Goal: Task Accomplishment & Management: Use online tool/utility

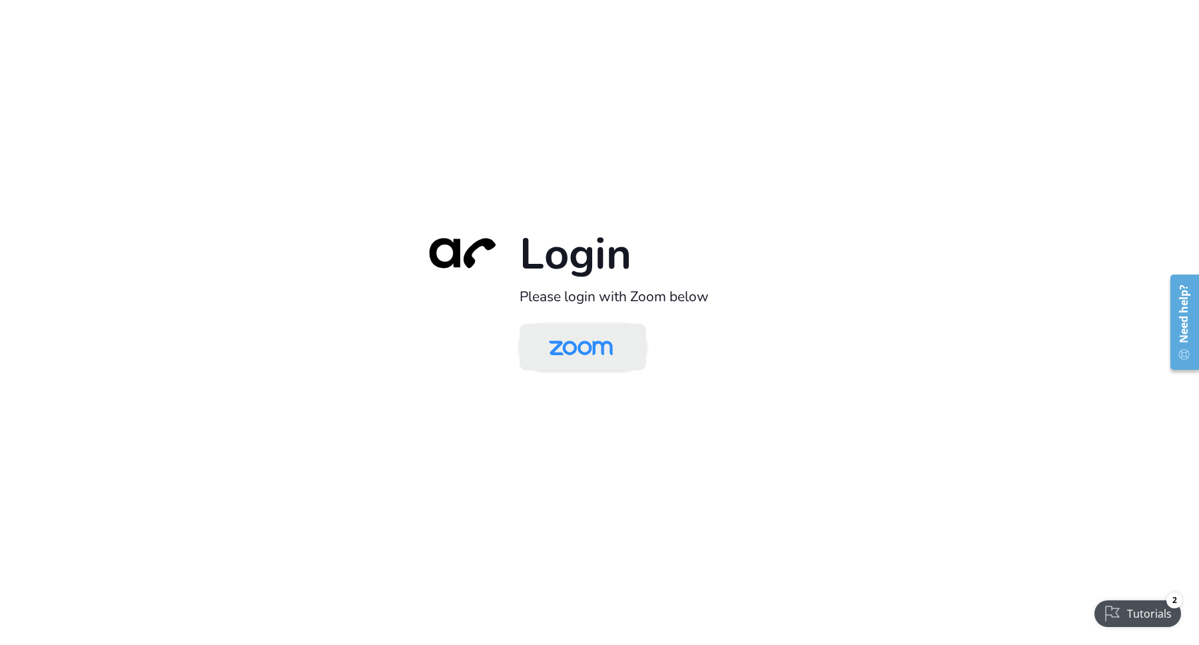
drag, startPoint x: 606, startPoint y: 332, endPoint x: 624, endPoint y: 337, distance: 17.9
click at [607, 332] on img at bounding box center [581, 347] width 92 height 43
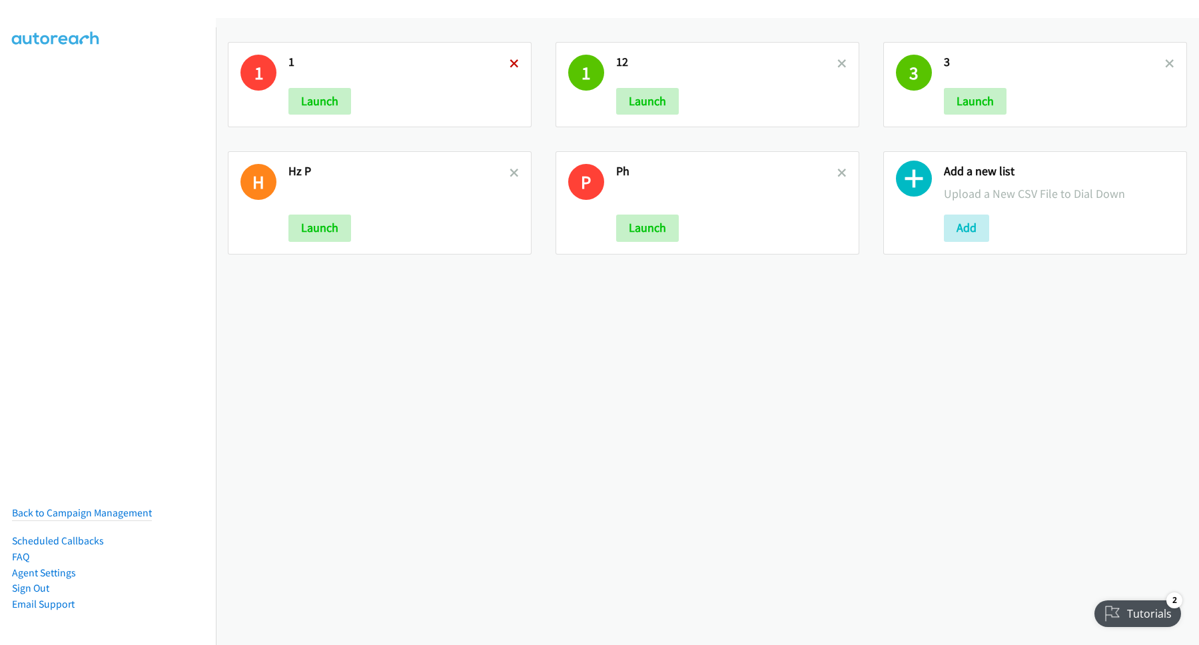
click at [510, 63] on icon at bounding box center [514, 64] width 9 height 9
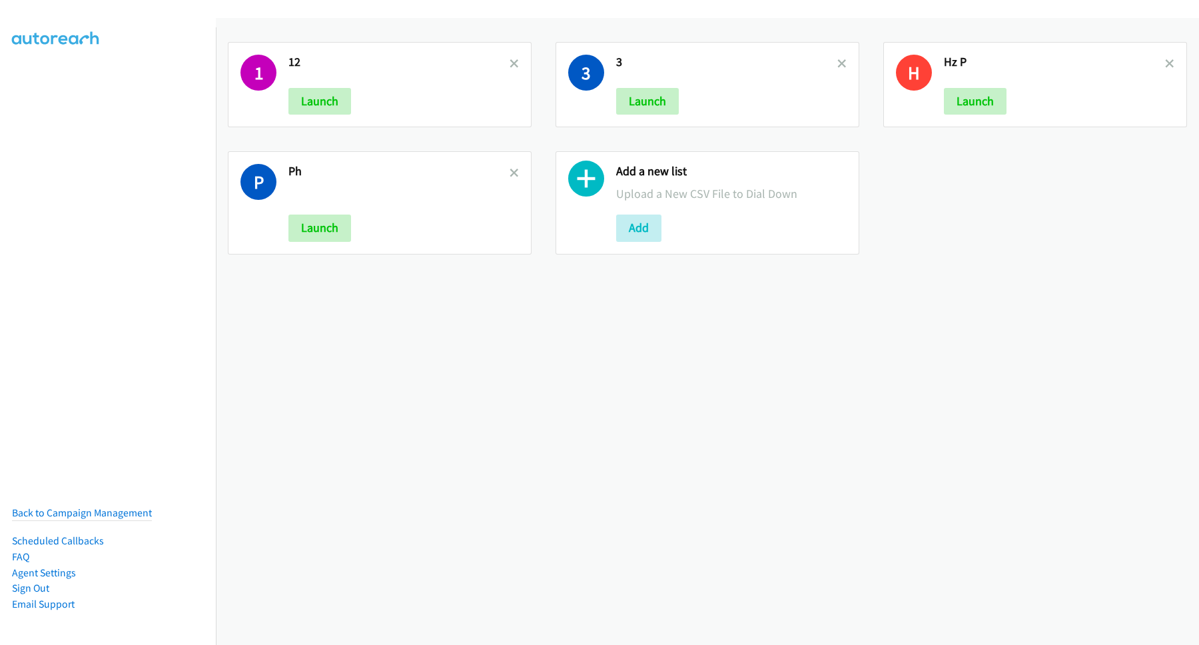
click at [510, 63] on icon at bounding box center [514, 64] width 9 height 9
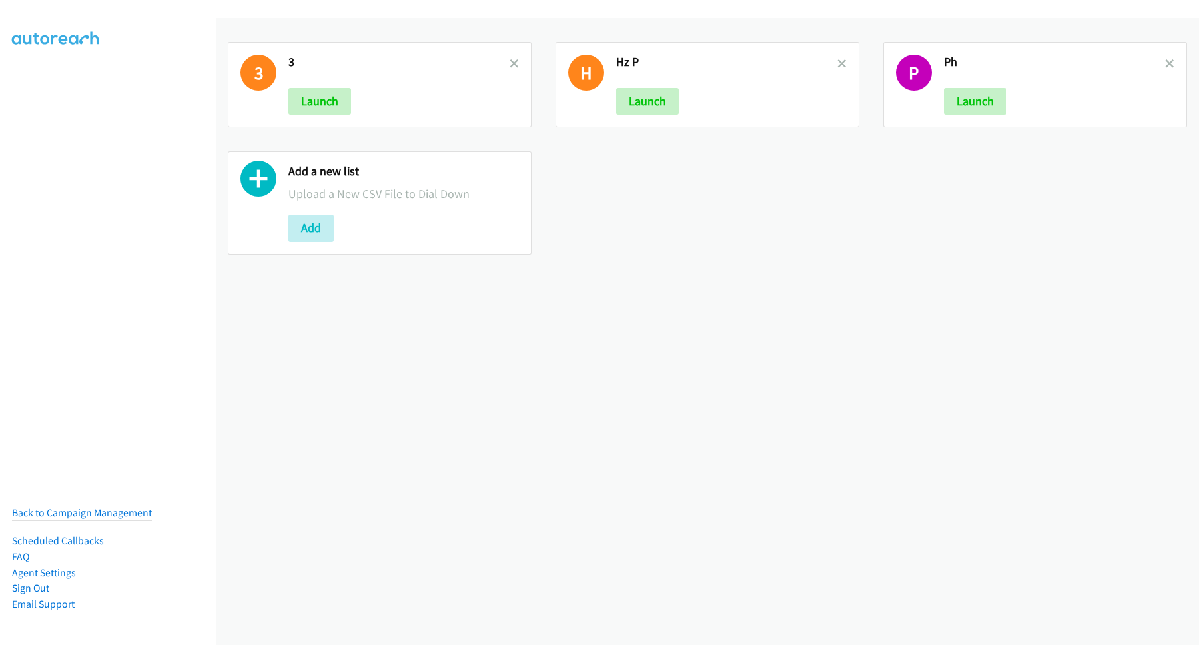
click at [510, 63] on icon at bounding box center [514, 64] width 9 height 9
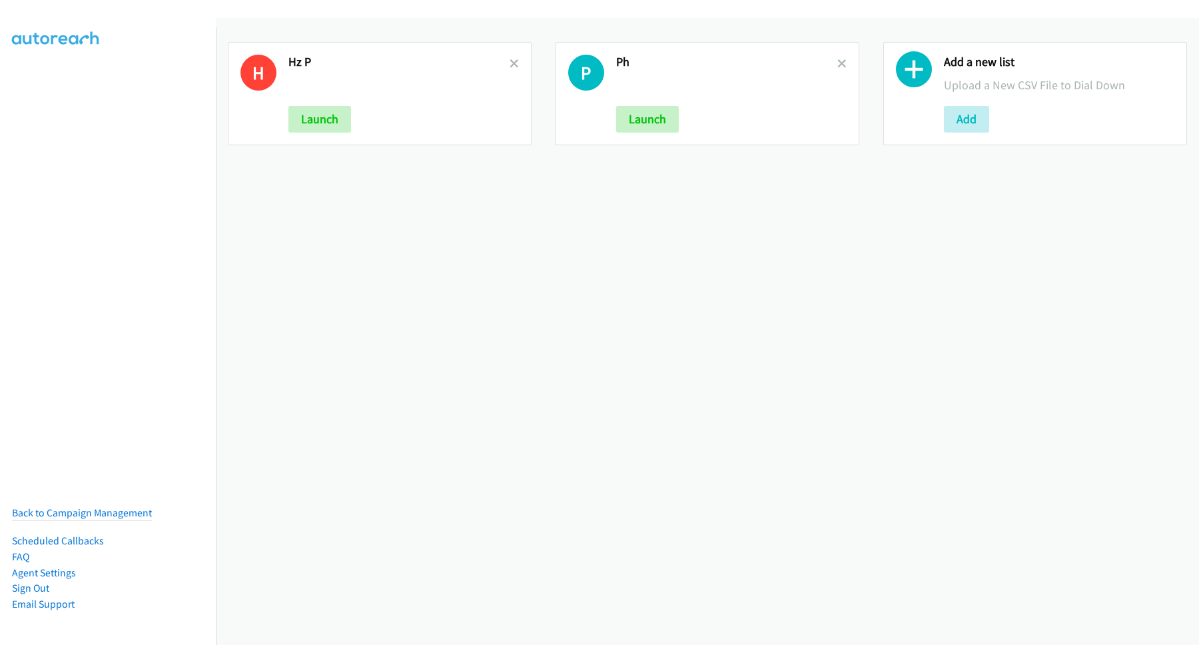
click at [510, 63] on icon at bounding box center [514, 64] width 9 height 9
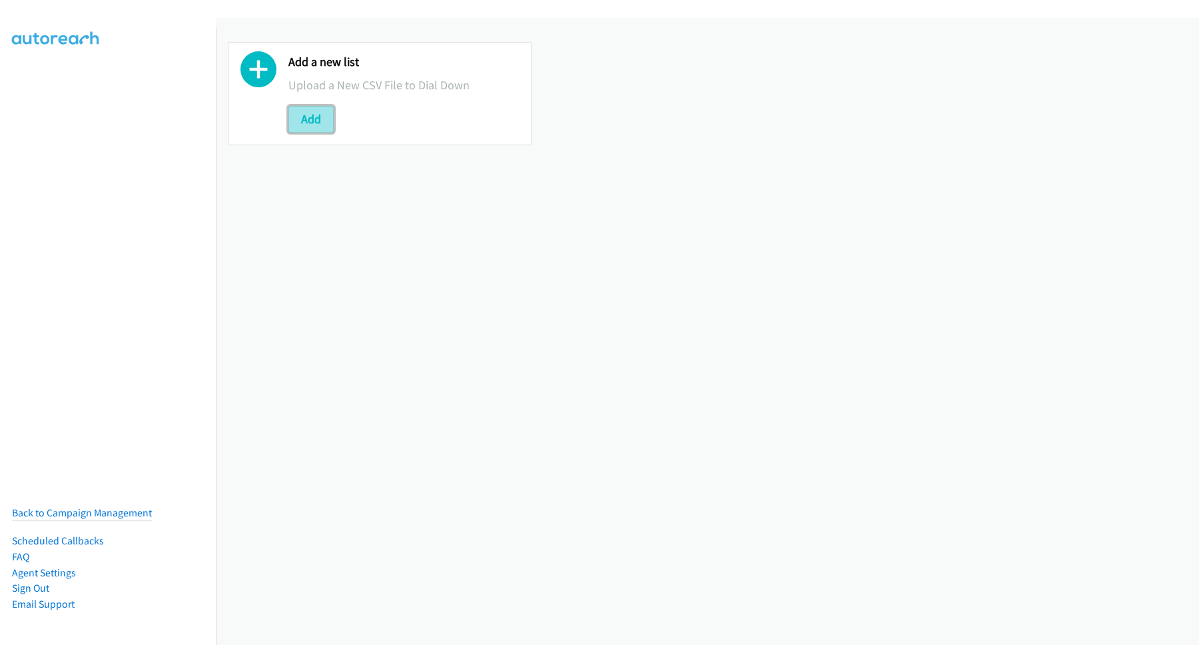
click at [310, 120] on button "Add" at bounding box center [310, 119] width 45 height 27
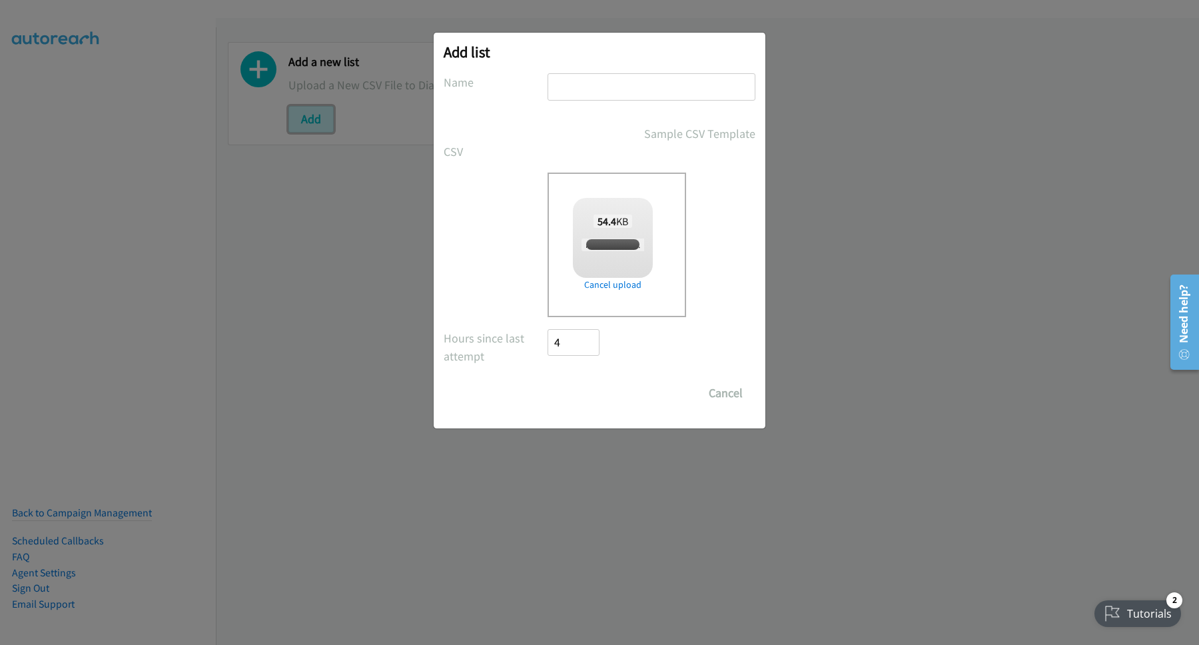
checkbox input "true"
click at [662, 91] on input "text" at bounding box center [652, 86] width 208 height 27
type input "1"
click at [548, 380] on input "Save List" at bounding box center [583, 393] width 70 height 27
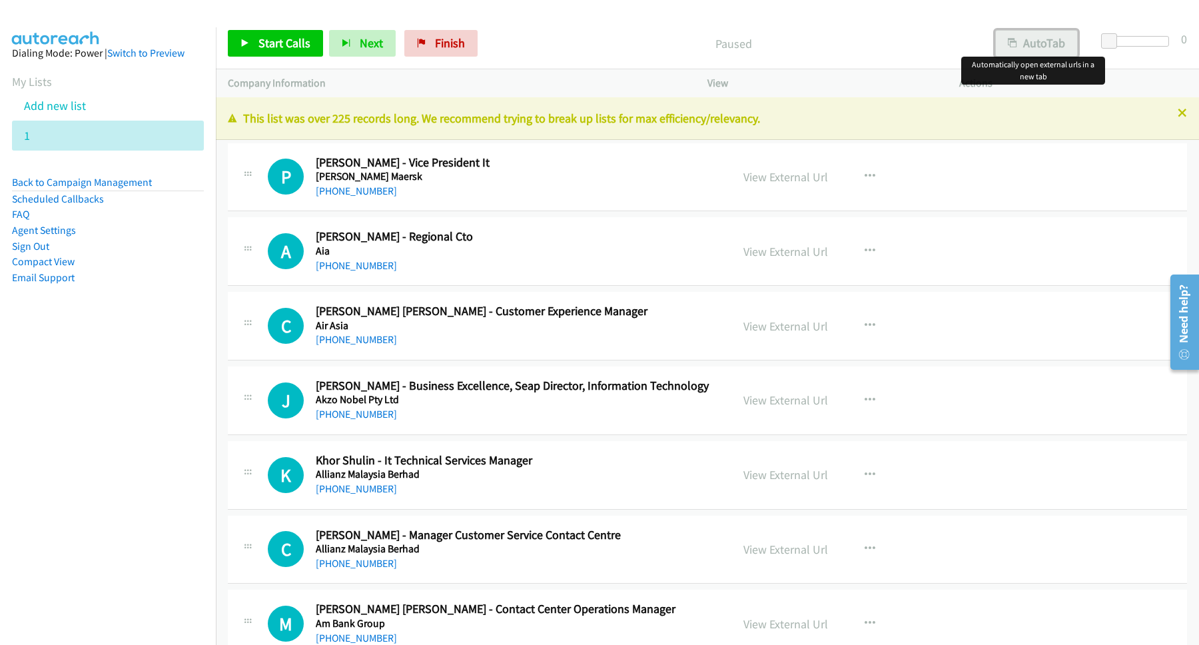
click at [1035, 49] on button "AutoTab" at bounding box center [1036, 43] width 83 height 27
click at [266, 45] on span "Start Calls" at bounding box center [284, 42] width 52 height 15
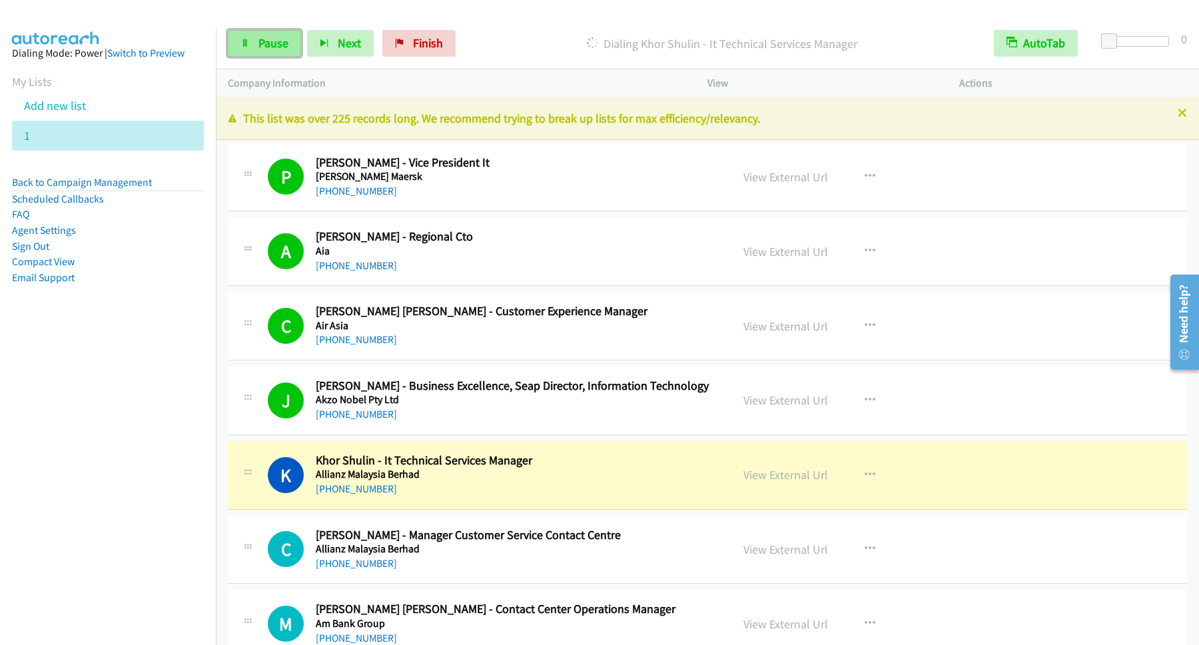
click at [269, 52] on link "Pause" at bounding box center [264, 43] width 73 height 27
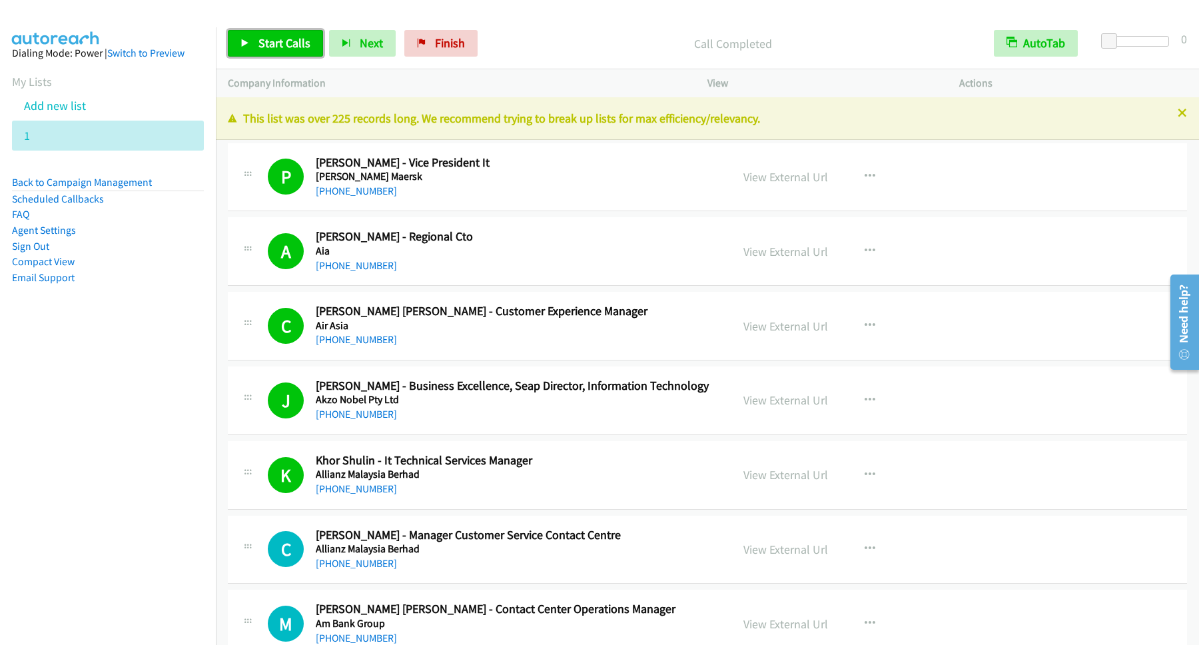
click at [270, 47] on span "Start Calls" at bounding box center [284, 42] width 52 height 15
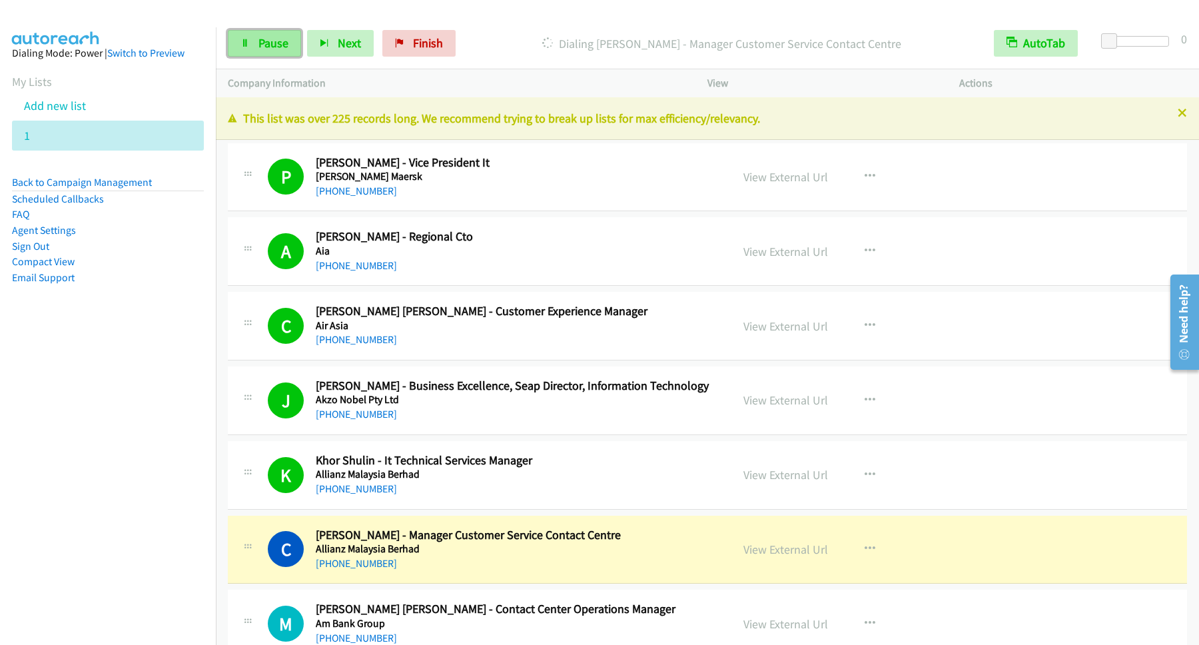
click at [264, 43] on span "Pause" at bounding box center [273, 42] width 30 height 15
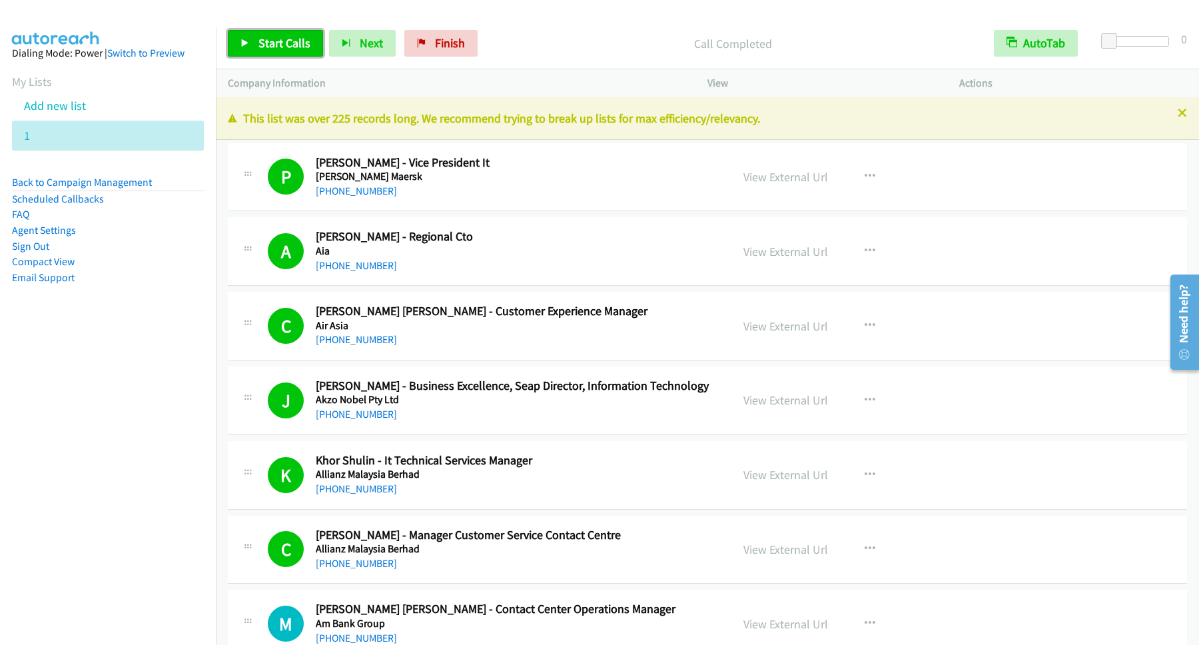
click at [285, 39] on span "Start Calls" at bounding box center [284, 42] width 52 height 15
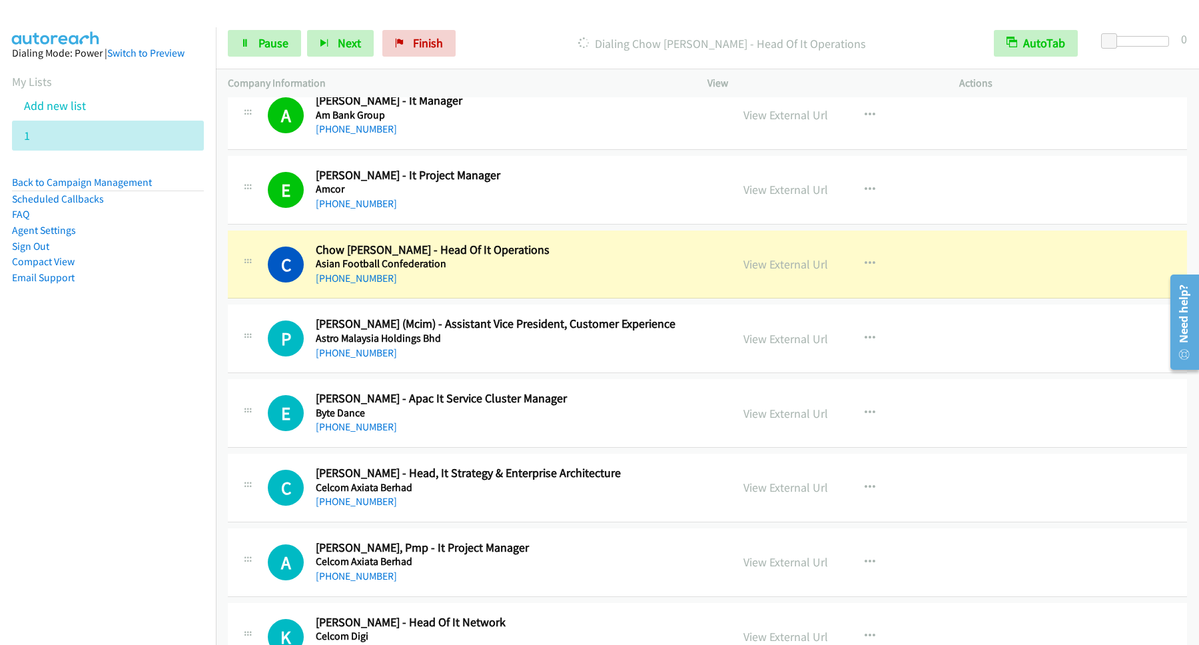
scroll to position [540, 0]
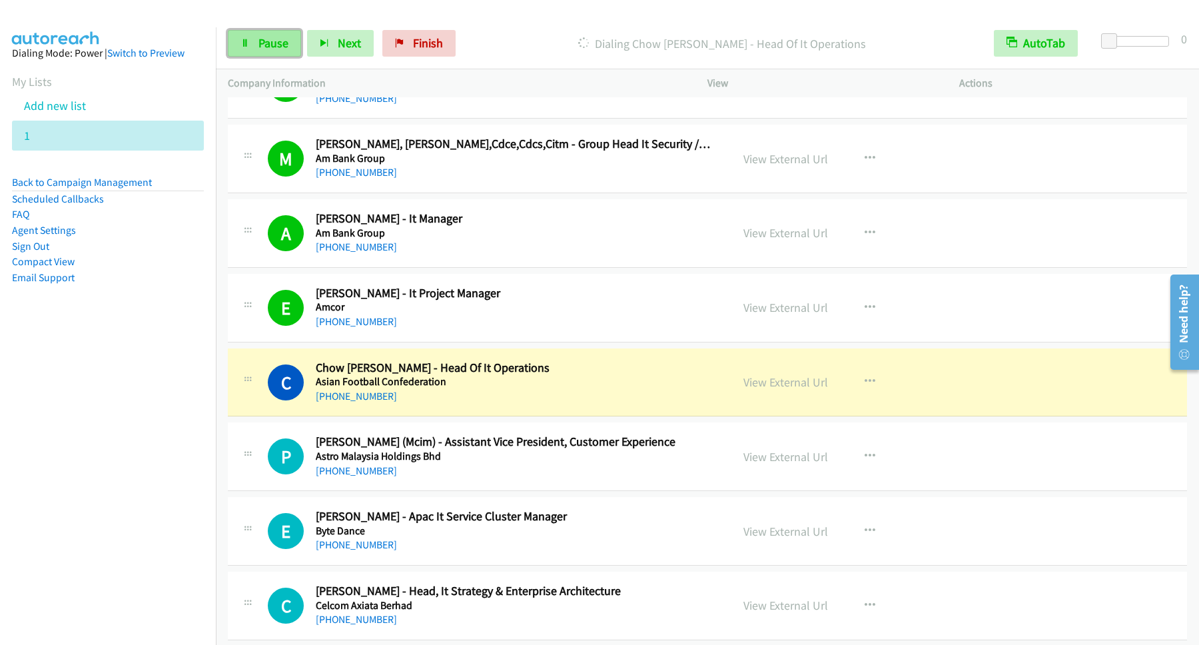
click at [258, 36] on link "Pause" at bounding box center [264, 43] width 73 height 27
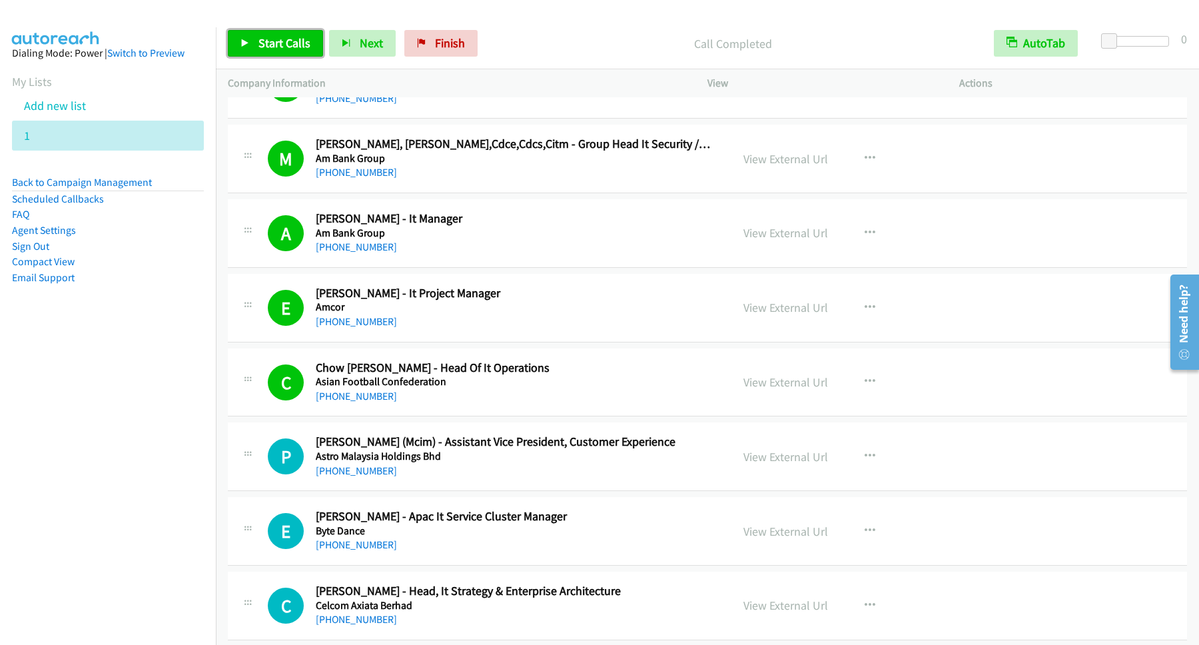
click at [302, 50] on span "Start Calls" at bounding box center [284, 42] width 52 height 15
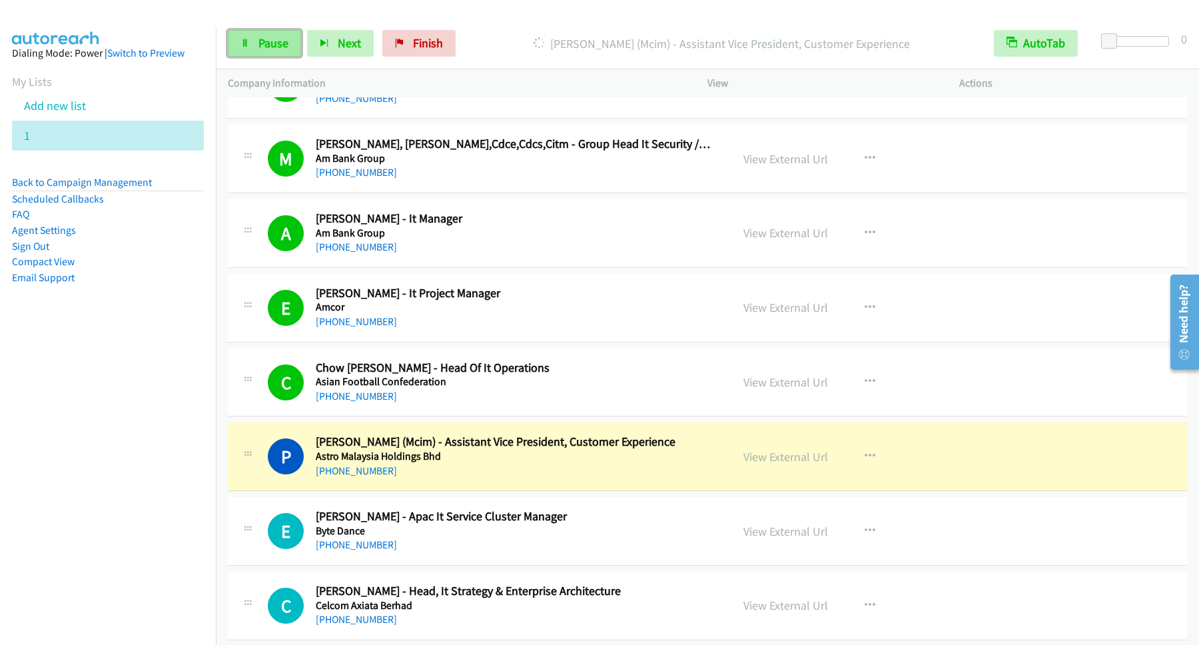
click at [254, 37] on link "Pause" at bounding box center [264, 43] width 73 height 27
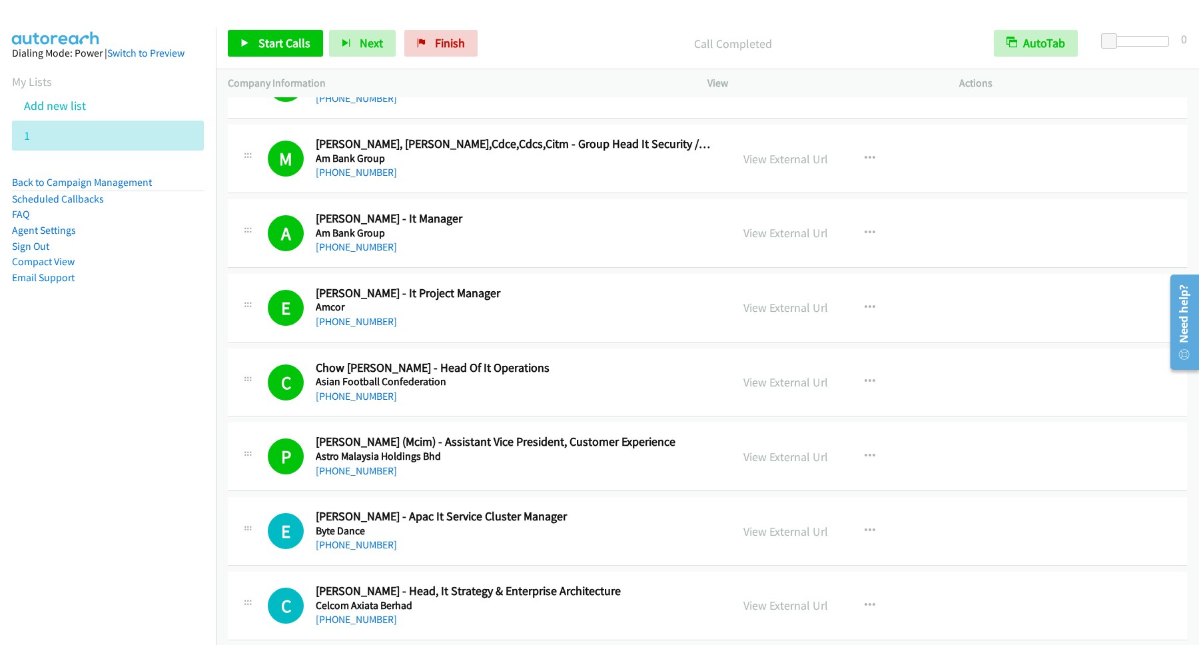
click at [132, 176] on li "Back to Campaign Management" at bounding box center [108, 183] width 192 height 17
click at [133, 180] on link "Back to Campaign Management" at bounding box center [82, 182] width 140 height 13
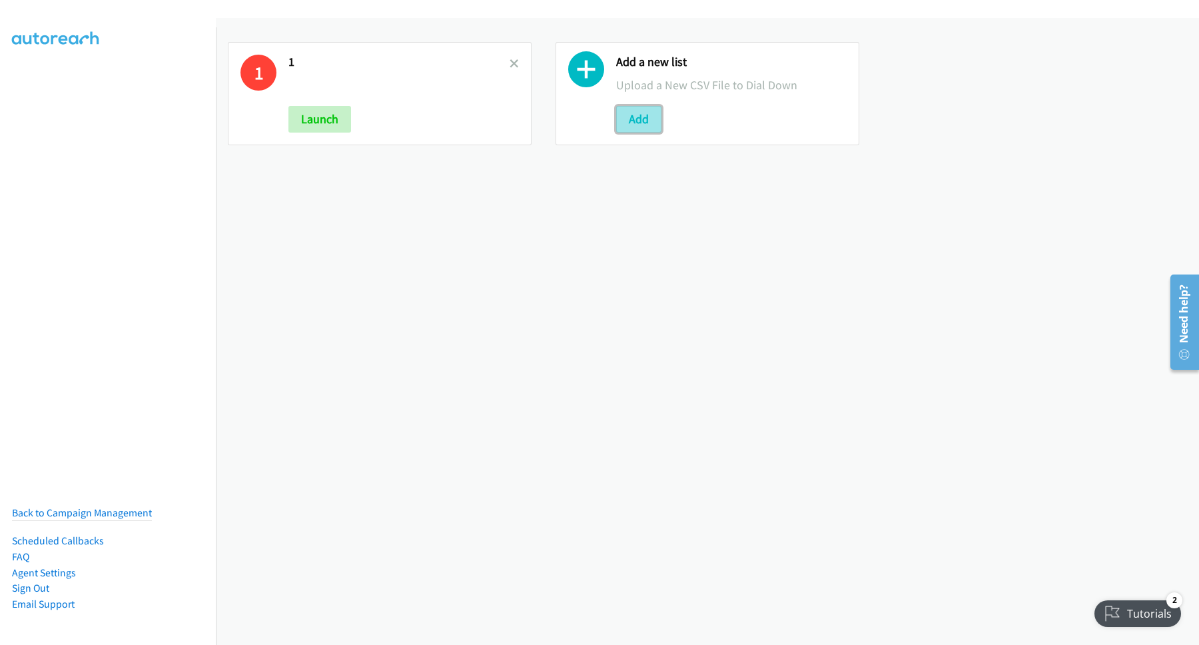
click at [627, 117] on button "Add" at bounding box center [638, 119] width 45 height 27
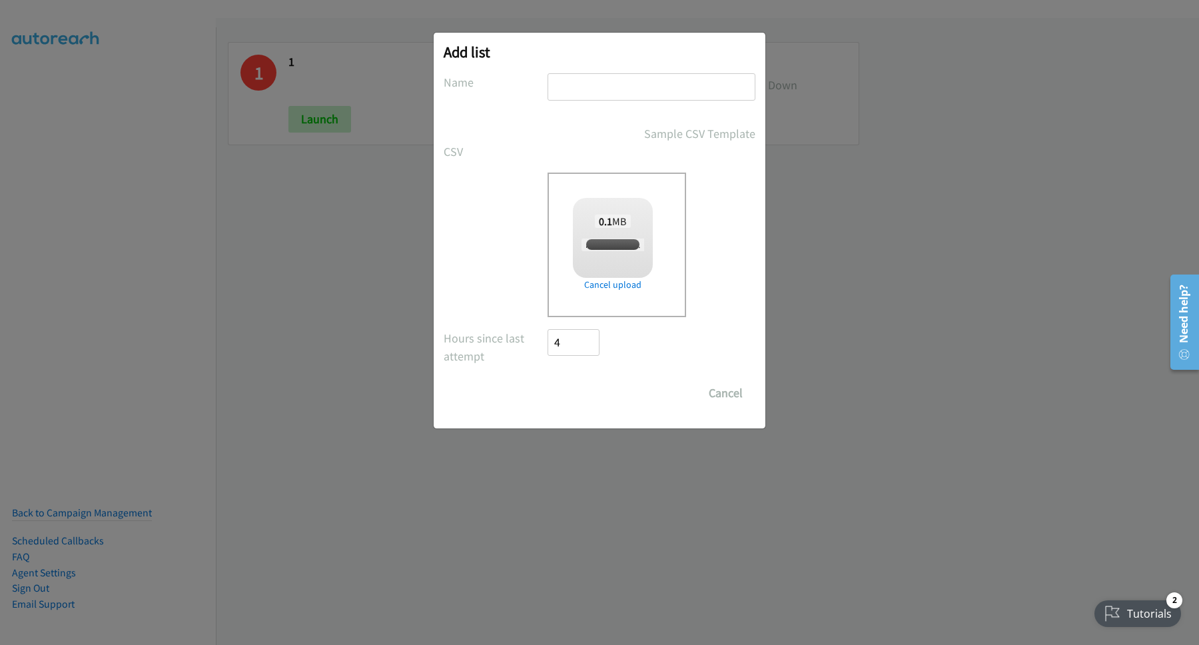
click at [675, 84] on input "text" at bounding box center [652, 86] width 208 height 27
checkbox input "true"
type input "3"
click at [580, 390] on input "Save List" at bounding box center [583, 393] width 70 height 27
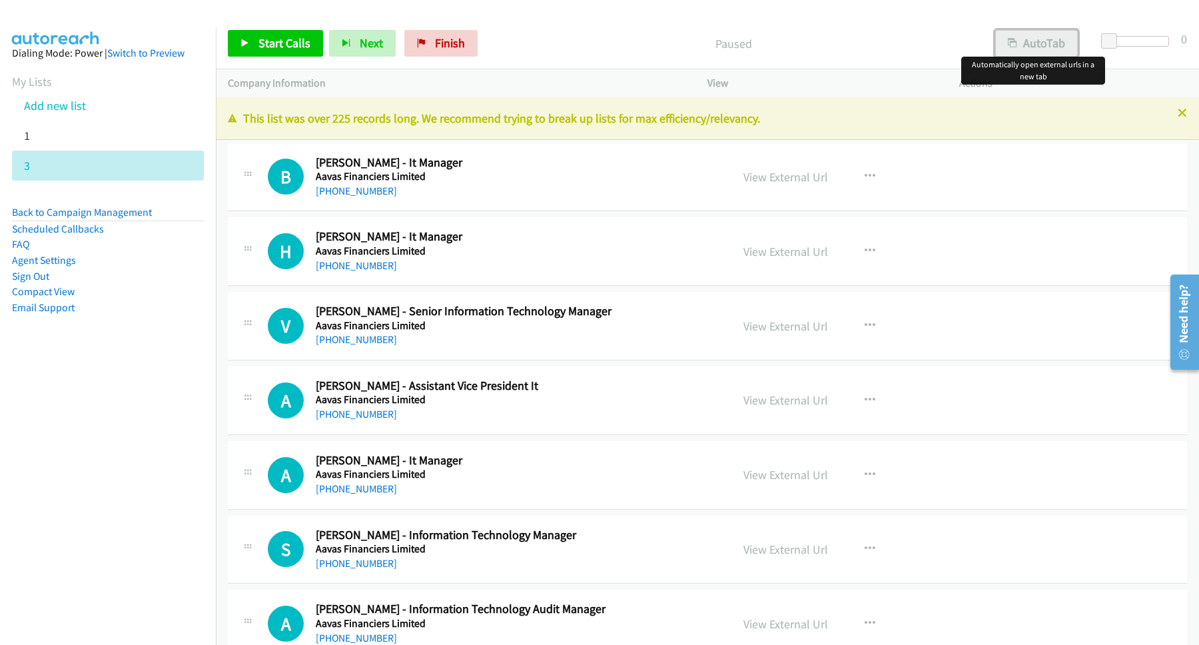
click at [1035, 44] on button "AutoTab" at bounding box center [1036, 43] width 83 height 27
click at [305, 41] on span "Start Calls" at bounding box center [284, 42] width 52 height 15
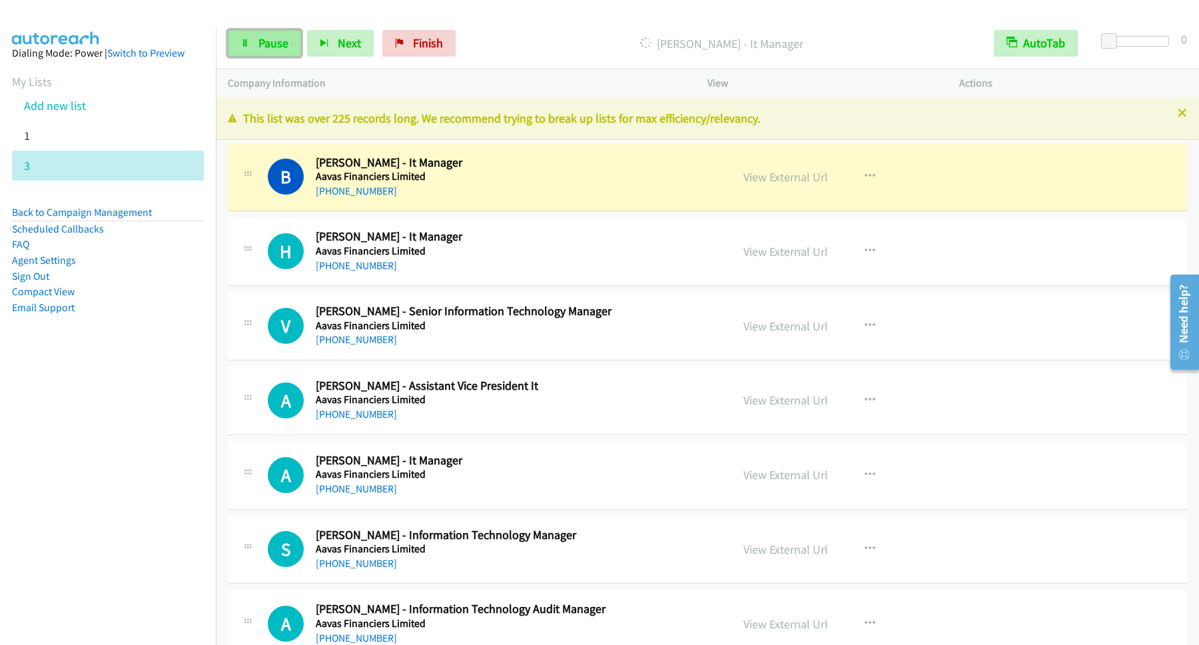
click at [262, 39] on span "Pause" at bounding box center [273, 42] width 30 height 15
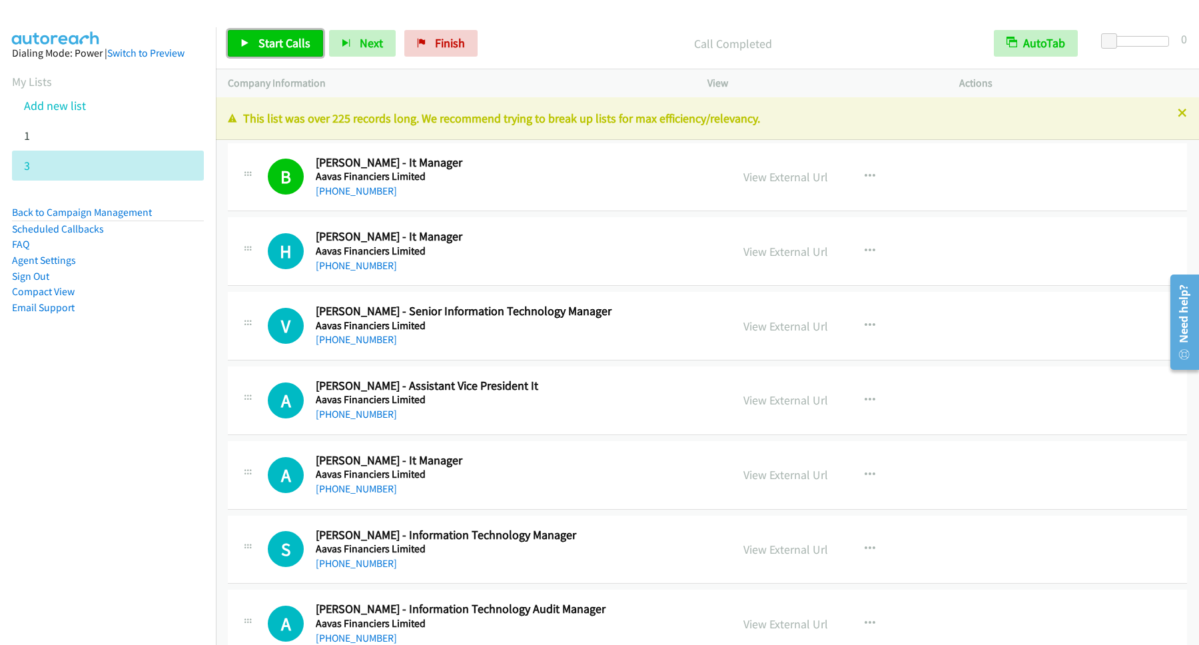
click at [302, 44] on span "Start Calls" at bounding box center [284, 42] width 52 height 15
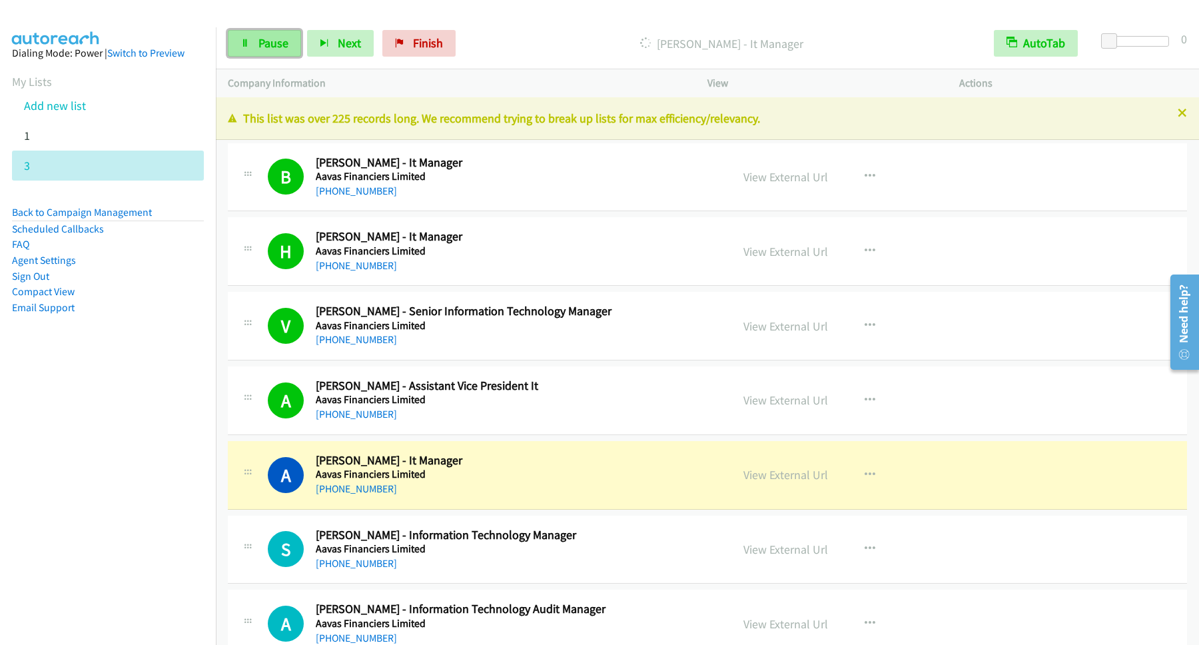
click at [253, 41] on link "Pause" at bounding box center [264, 43] width 73 height 27
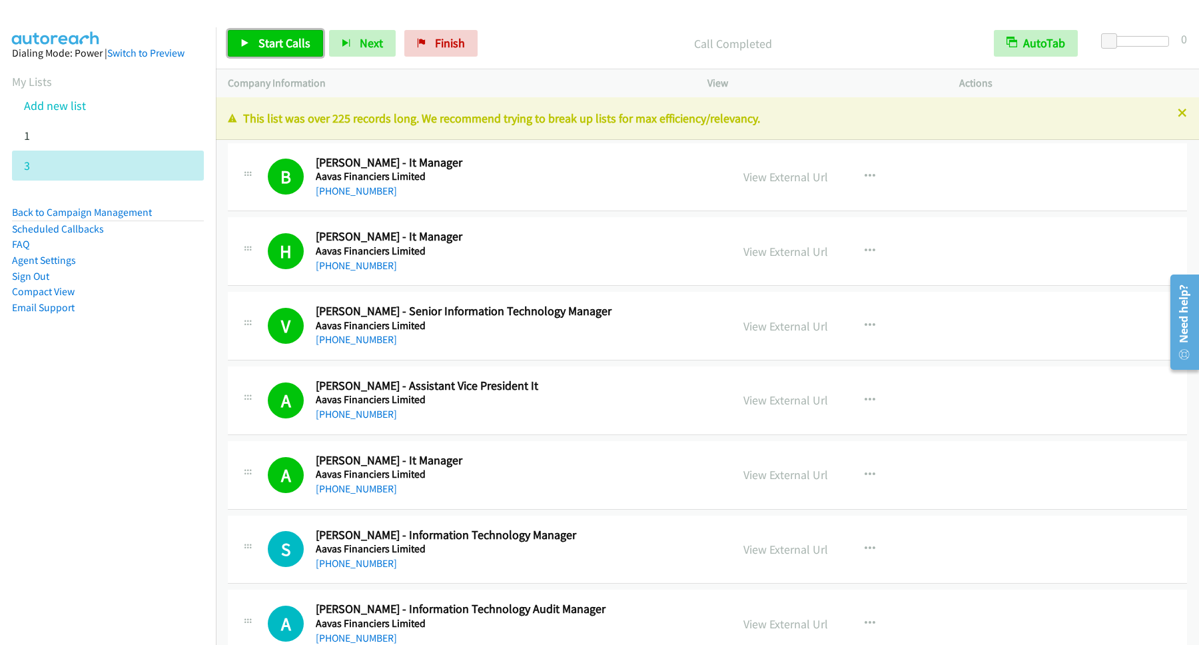
click at [278, 44] on span "Start Calls" at bounding box center [284, 42] width 52 height 15
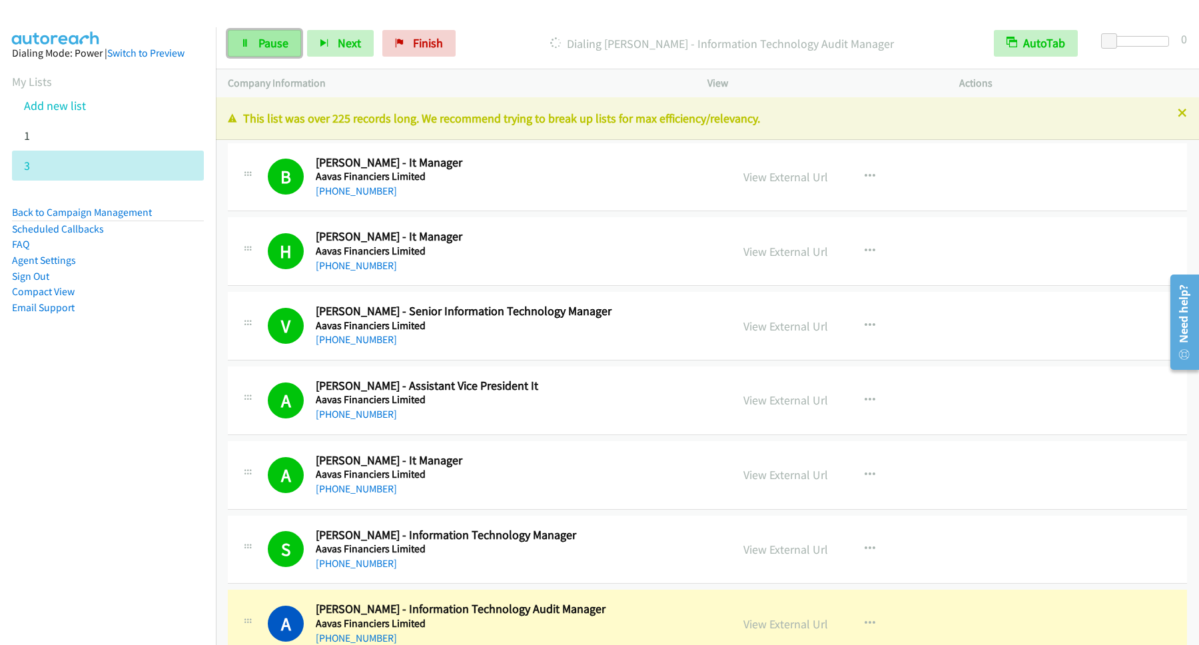
click at [295, 53] on link "Pause" at bounding box center [264, 43] width 73 height 27
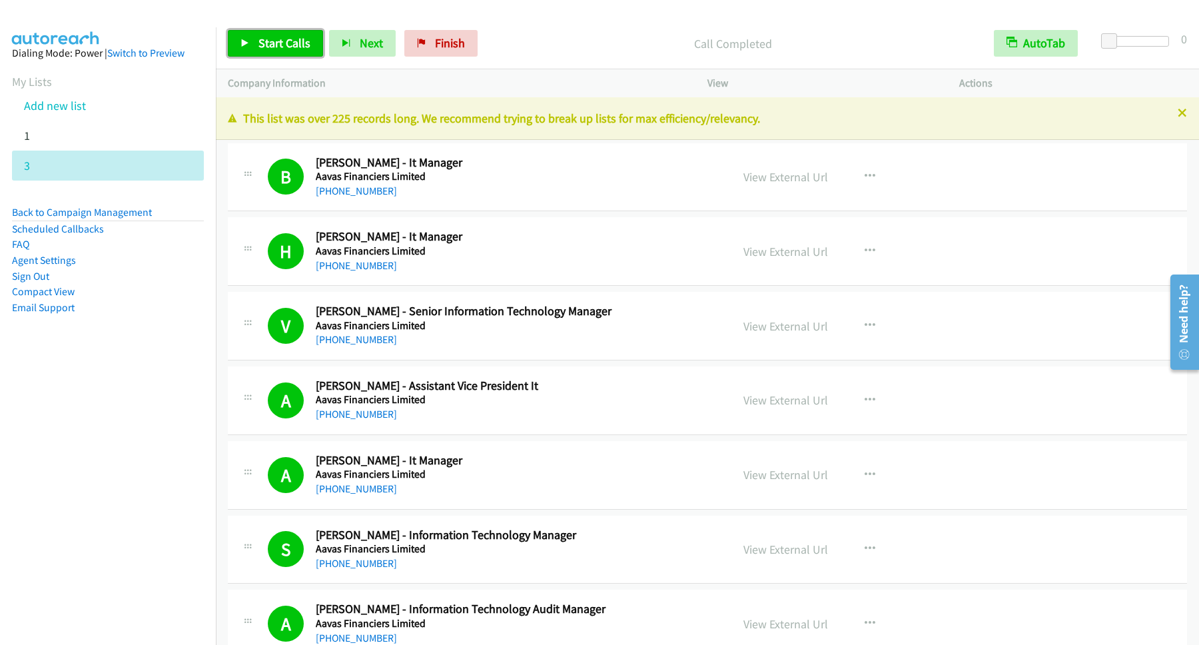
drag, startPoint x: 279, startPoint y: 32, endPoint x: 287, endPoint y: 33, distance: 8.1
click at [279, 33] on link "Start Calls" at bounding box center [275, 43] width 95 height 27
click at [241, 36] on link "Pause" at bounding box center [264, 43] width 73 height 27
click at [319, 53] on link "Start Calls" at bounding box center [275, 43] width 95 height 27
click at [268, 39] on span "Pause" at bounding box center [273, 42] width 30 height 15
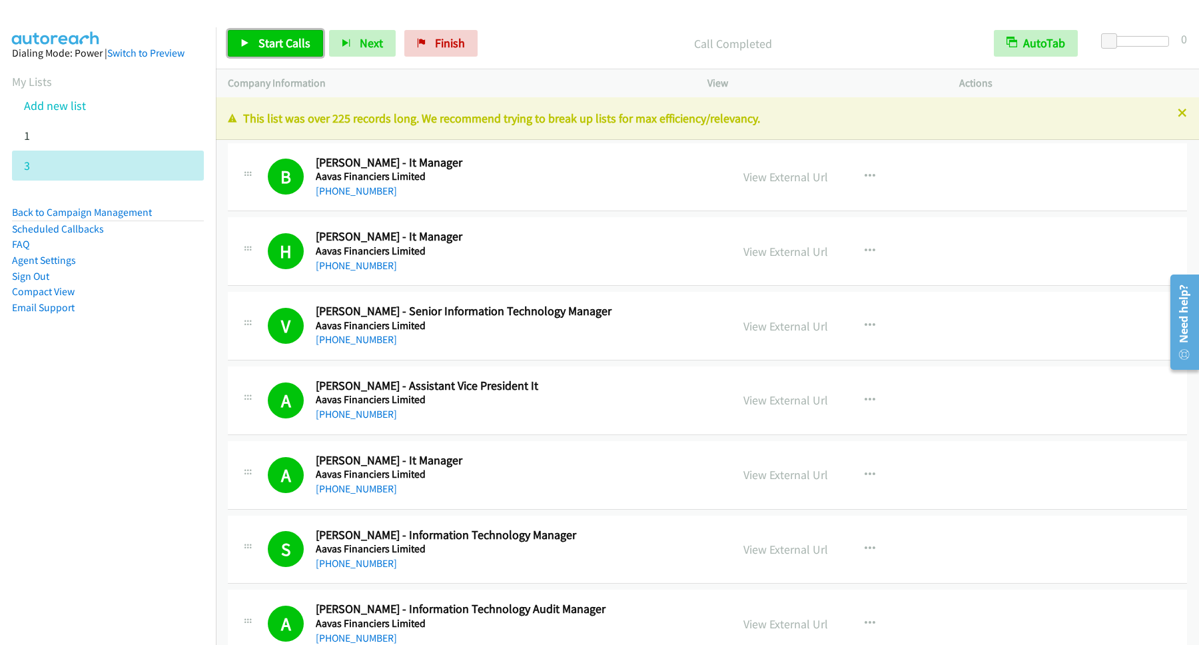
click at [310, 33] on link "Start Calls" at bounding box center [275, 43] width 95 height 27
click at [254, 41] on link "Pause" at bounding box center [264, 43] width 73 height 27
